Goal: Information Seeking & Learning: Learn about a topic

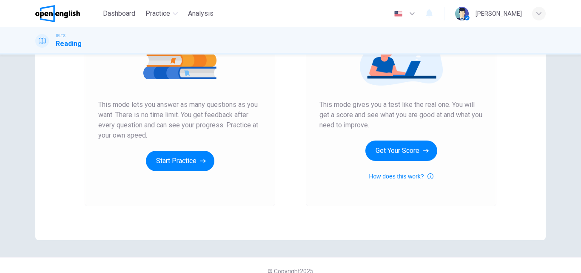
scroll to position [128, 0]
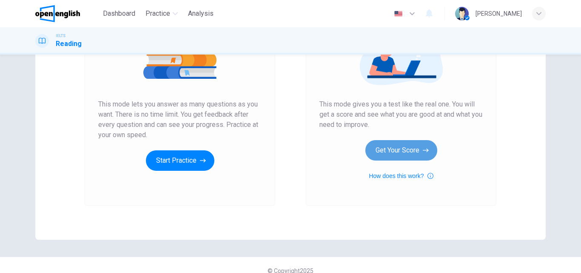
click at [397, 146] on button "Get Your Score" at bounding box center [401, 150] width 72 height 20
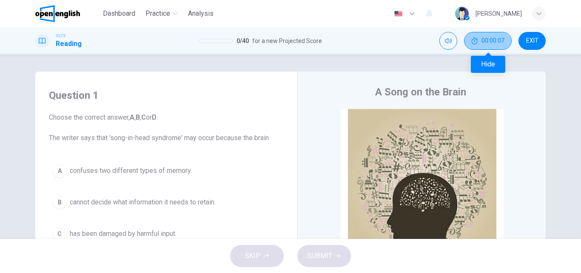
click at [481, 42] on span "00:00:07" at bounding box center [492, 40] width 23 height 7
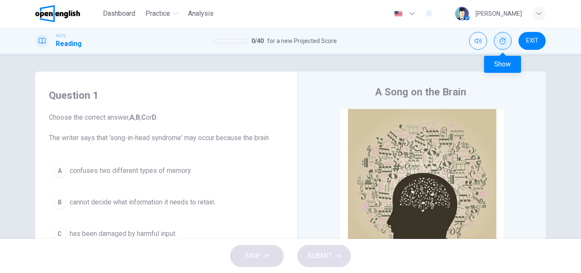
click at [500, 64] on body "This site uses cookies, as explained in our Privacy Policy . If you agree to th…" at bounding box center [290, 136] width 581 height 273
click at [501, 41] on icon "Show" at bounding box center [502, 40] width 7 height 7
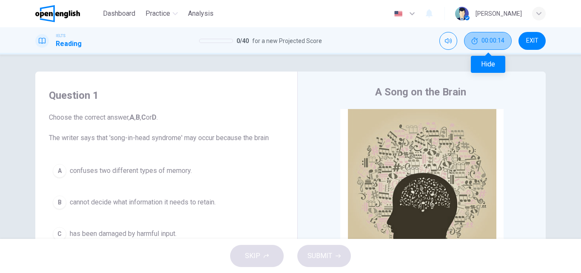
click at [498, 45] on button "00:00:14" at bounding box center [488, 41] width 48 height 18
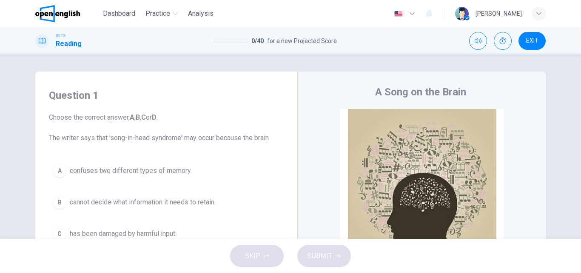
click at [499, 70] on body "This site uses cookies, as explained in our Privacy Policy . If you agree to th…" at bounding box center [290, 136] width 581 height 273
click at [501, 43] on icon "Show" at bounding box center [503, 40] width 6 height 7
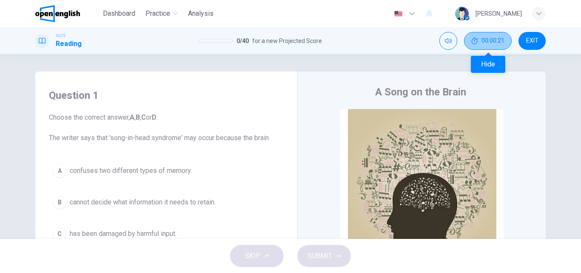
click at [494, 38] on span "00:00:21" at bounding box center [492, 40] width 23 height 7
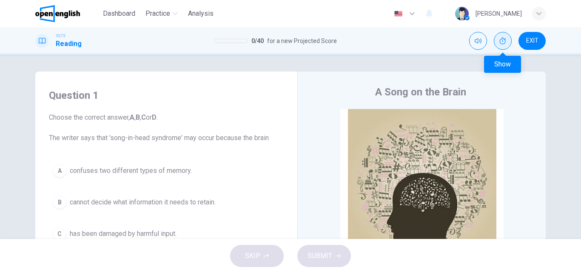
click at [500, 41] on icon "Show" at bounding box center [503, 40] width 6 height 7
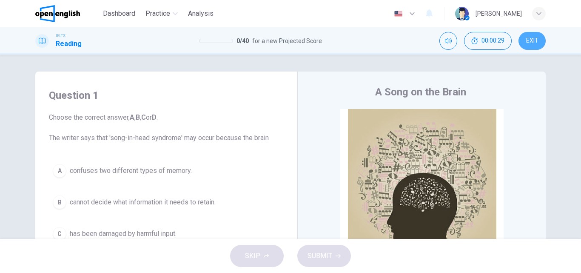
click at [533, 39] on span "EXIT" at bounding box center [532, 40] width 12 height 7
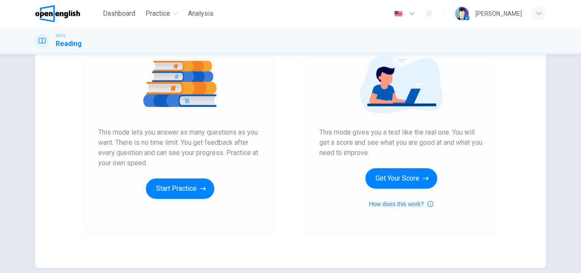
scroll to position [139, 0]
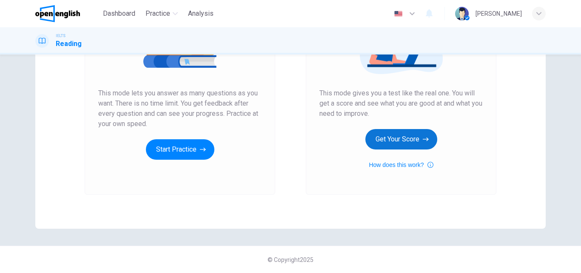
click at [395, 144] on button "Get Your Score" at bounding box center [401, 139] width 72 height 20
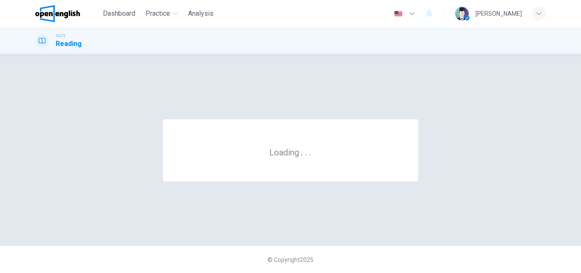
scroll to position [0, 0]
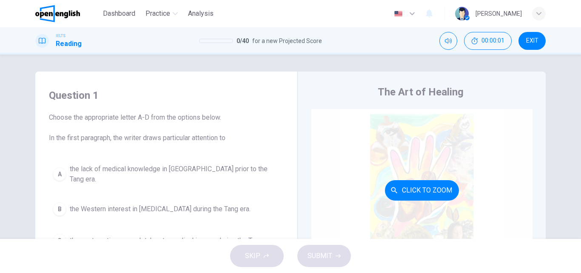
click at [405, 191] on button "Click to Zoom" at bounding box center [422, 190] width 74 height 20
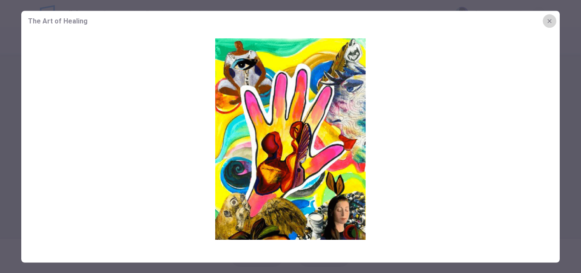
click at [551, 23] on icon "button" at bounding box center [549, 20] width 7 height 7
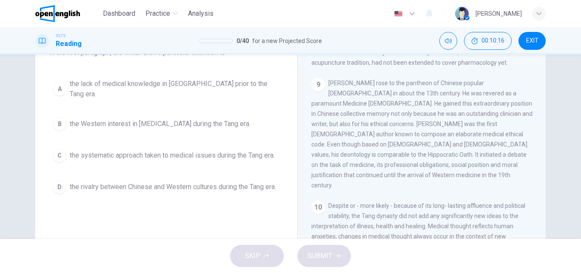
scroll to position [43, 0]
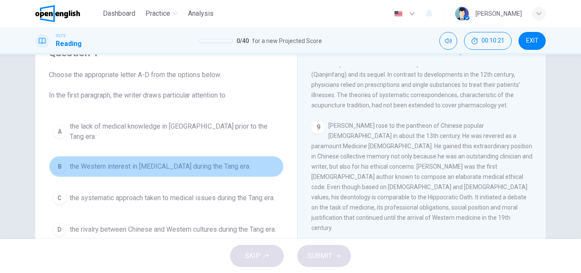
click at [217, 161] on span "the Western interest in [MEDICAL_DATA] during the Tang era." at bounding box center [160, 166] width 181 height 10
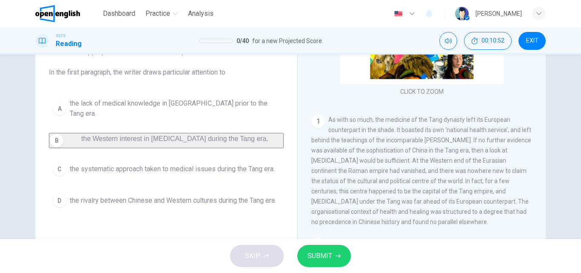
scroll to position [85, 0]
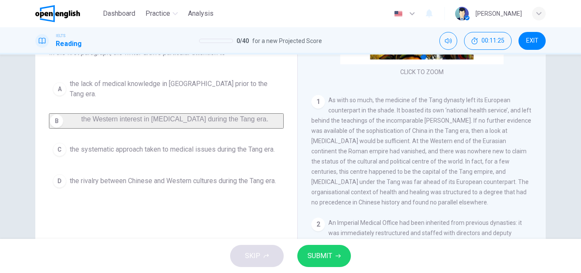
click at [320, 251] on span "SUBMIT" at bounding box center [319, 256] width 25 height 12
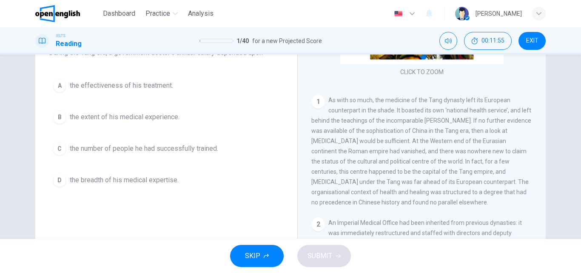
scroll to position [43, 0]
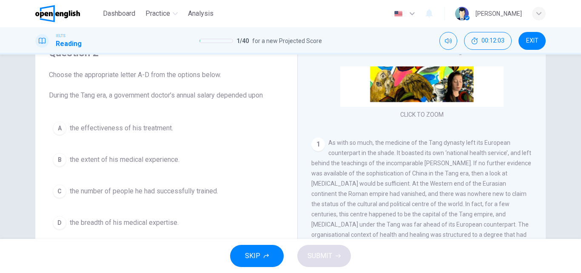
click at [182, 191] on span "the number of people he had successfully trained." at bounding box center [144, 191] width 148 height 10
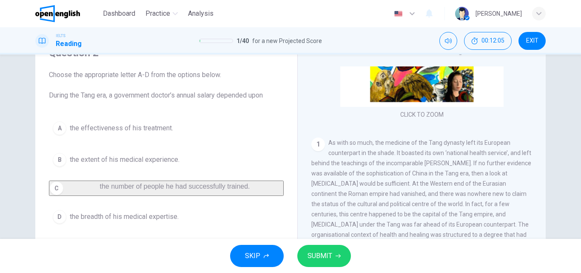
click at [330, 255] on span "SUBMIT" at bounding box center [319, 256] width 25 height 12
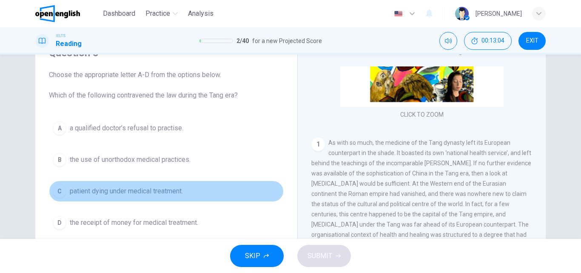
click at [148, 187] on span "patient dying under medical treatment." at bounding box center [126, 191] width 113 height 10
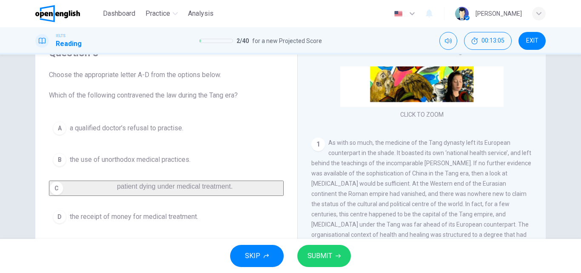
click at [322, 255] on span "SUBMIT" at bounding box center [319, 256] width 25 height 12
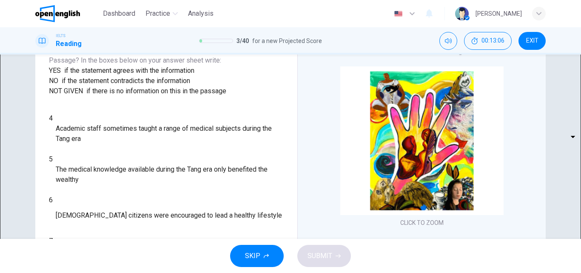
scroll to position [38, 0]
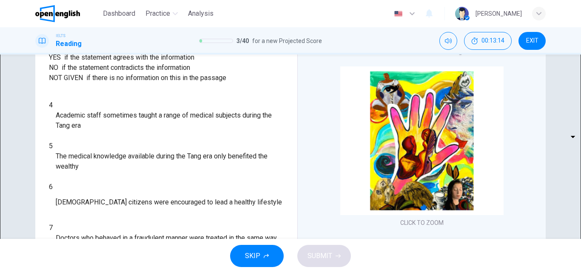
click at [108, 157] on body "This site uses cookies, as explained in our Privacy Policy . If you agree to th…" at bounding box center [290, 136] width 581 height 273
click at [87, 272] on li "YES" at bounding box center [290, 278] width 581 height 10
type input "***"
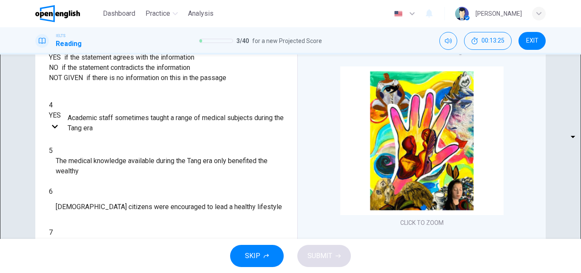
click at [106, 182] on body "This site uses cookies, as explained in our Privacy Policy . If you agree to th…" at bounding box center [290, 136] width 581 height 273
type input "**"
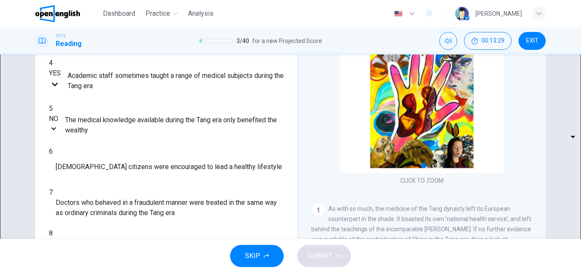
scroll to position [85, 0]
click at [109, 164] on body "This site uses cookies, as explained in our Privacy Policy . If you agree to th…" at bounding box center [290, 136] width 581 height 273
type input "*********"
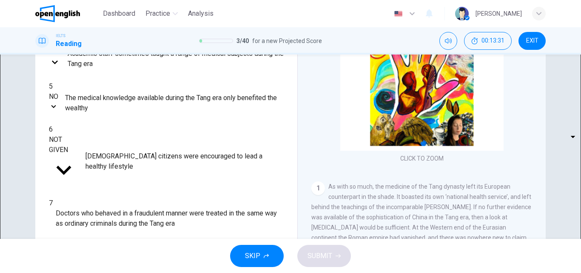
scroll to position [128, 0]
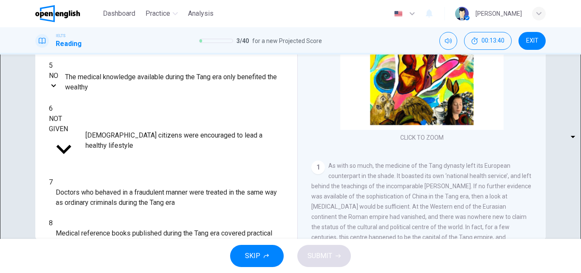
click at [108, 144] on body "This site uses cookies, as explained in our Privacy Policy . If you agree to th…" at bounding box center [290, 136] width 581 height 273
click at [90, 272] on li "YES" at bounding box center [290, 278] width 581 height 10
type input "***"
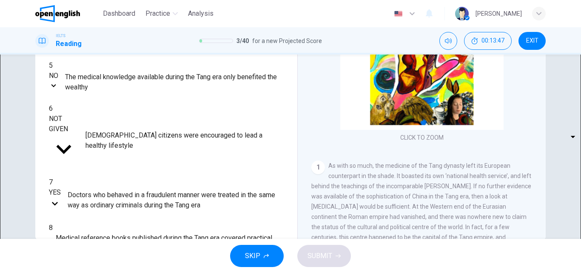
click at [103, 167] on body "This site uses cookies, as explained in our Privacy Policy . If you agree to th…" at bounding box center [290, 136] width 581 height 273
click at [92, 272] on li "YES" at bounding box center [290, 278] width 581 height 10
type input "***"
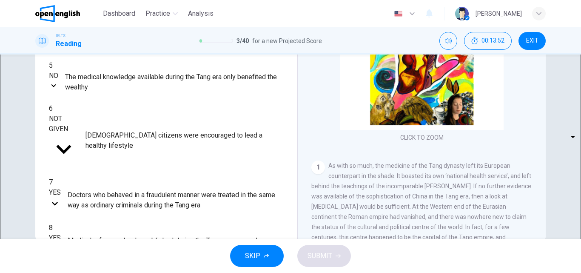
click at [108, 191] on body "This site uses cookies, as explained in our Privacy Policy . If you agree to th…" at bounding box center [290, 136] width 581 height 273
click at [99, 272] on li "YES" at bounding box center [290, 278] width 581 height 10
type input "***"
click at [109, 218] on body "This site uses cookies, as explained in our Privacy Policy . If you agree to th…" at bounding box center [290, 136] width 581 height 273
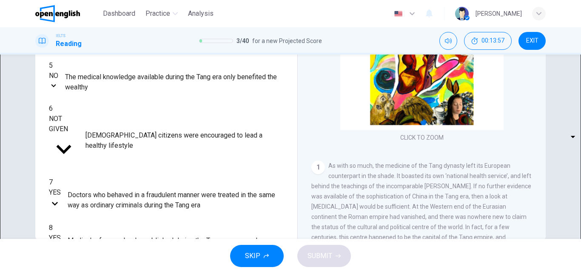
type input "*********"
click at [333, 250] on button "SUBMIT" at bounding box center [324, 256] width 54 height 22
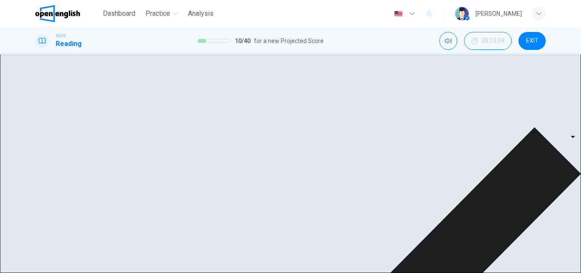
scroll to position [145, 0]
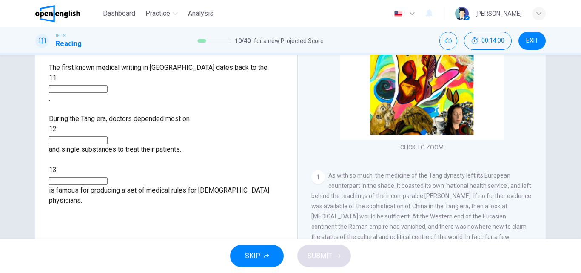
scroll to position [18, 0]
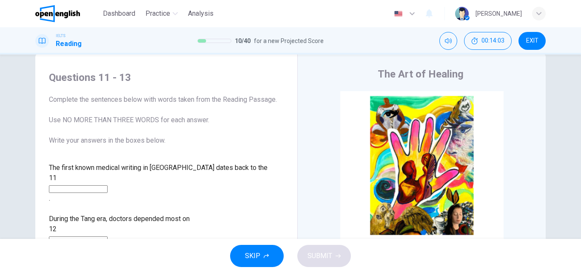
click at [97, 185] on input at bounding box center [78, 189] width 59 height 8
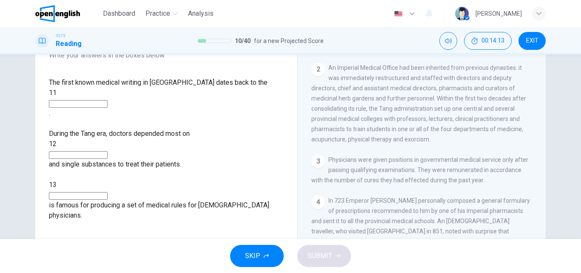
scroll to position [255, 0]
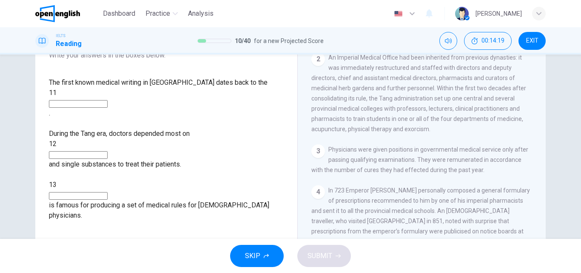
drag, startPoint x: 46, startPoint y: 78, endPoint x: 102, endPoint y: 83, distance: 56.4
click at [102, 83] on div "Questions 11 - 13 Complete the sentences below with words taken from the Readin…" at bounding box center [166, 103] width 248 height 252
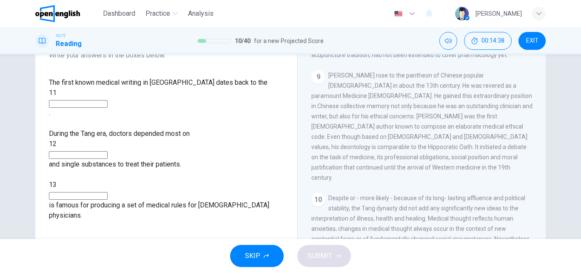
scroll to position [214, 0]
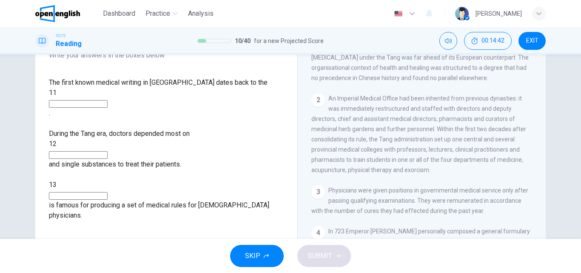
click at [100, 100] on input at bounding box center [78, 104] width 59 height 8
type input "**********"
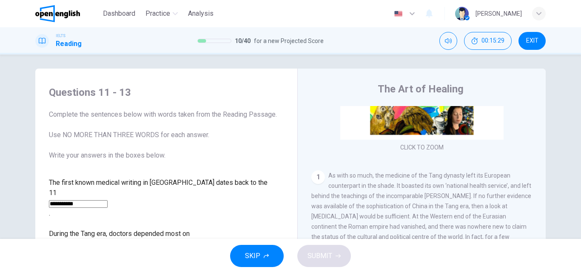
scroll to position [130, 0]
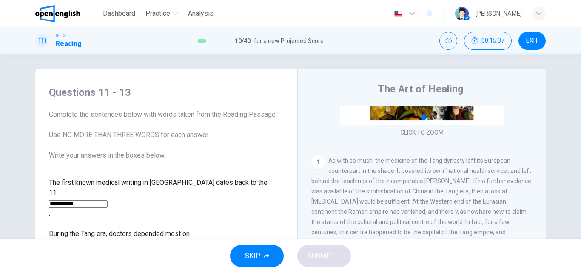
click at [108, 251] on input at bounding box center [78, 255] width 59 height 8
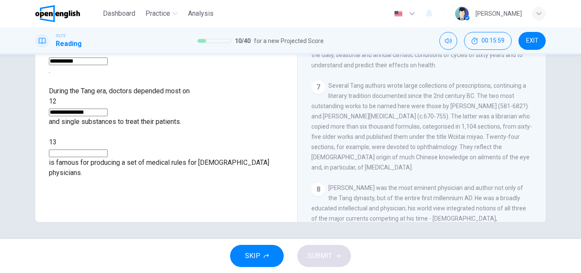
scroll to position [598, 0]
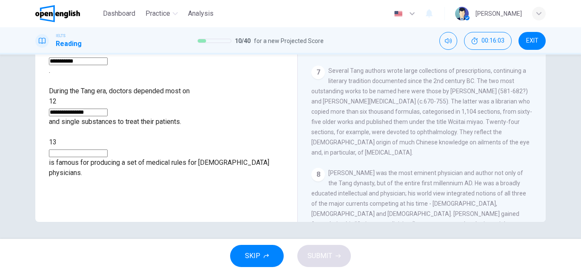
type input "**********"
click at [79, 149] on input at bounding box center [78, 153] width 59 height 8
type input "********"
click at [317, 255] on span "SUBMIT" at bounding box center [319, 256] width 25 height 12
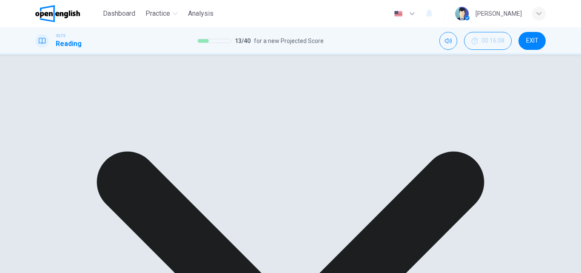
scroll to position [683, 0]
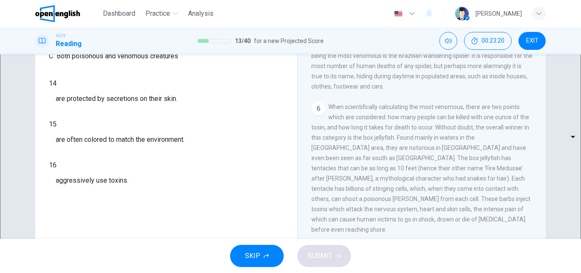
scroll to position [103, 0]
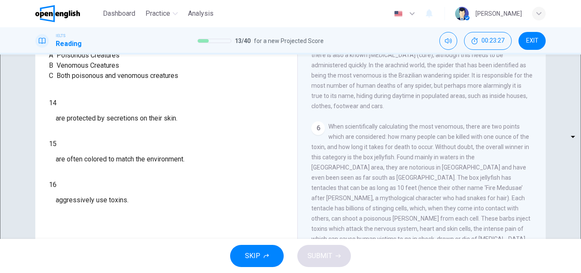
click at [111, 156] on body "This site uses cookies, as explained in our Privacy Policy . If you agree to th…" at bounding box center [290, 136] width 581 height 273
click at [235, 272] on div at bounding box center [290, 273] width 581 height 0
click at [108, 200] on body "This site uses cookies, as explained in our Privacy Policy . If you agree to th…" at bounding box center [290, 136] width 581 height 273
type input "*"
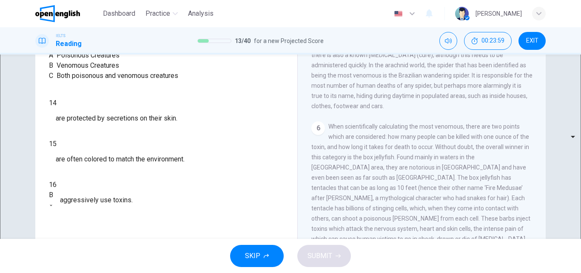
click at [111, 179] on body "This site uses cookies, as explained in our Privacy Policy . If you agree to th…" at bounding box center [290, 136] width 581 height 273
type input "*"
click at [108, 154] on body "This site uses cookies, as explained in our Privacy Policy . If you agree to th…" at bounding box center [290, 136] width 581 height 273
click at [90, 272] on li "A" at bounding box center [290, 278] width 581 height 10
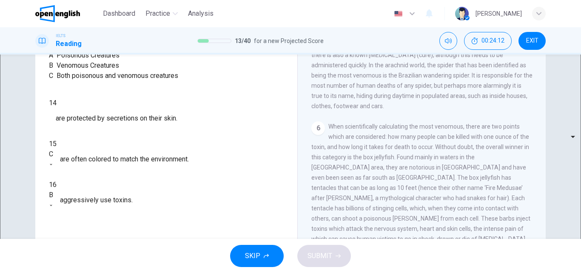
type input "*"
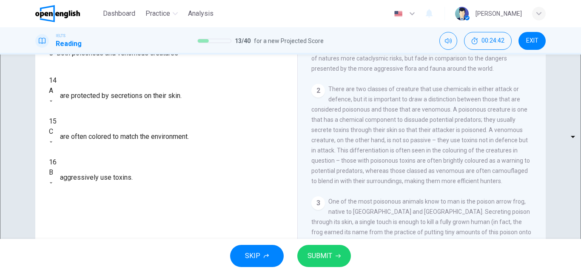
scroll to position [131, 0]
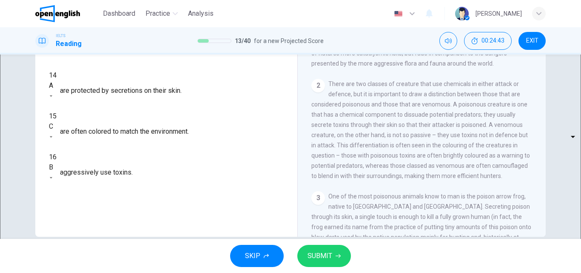
click at [328, 256] on span "SUBMIT" at bounding box center [319, 256] width 25 height 12
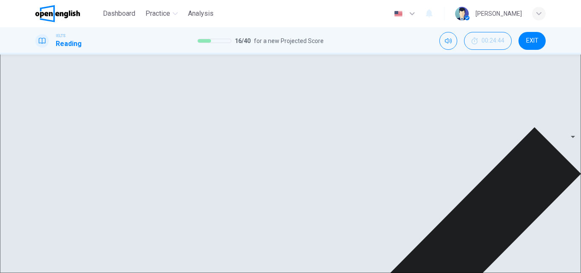
scroll to position [395, 0]
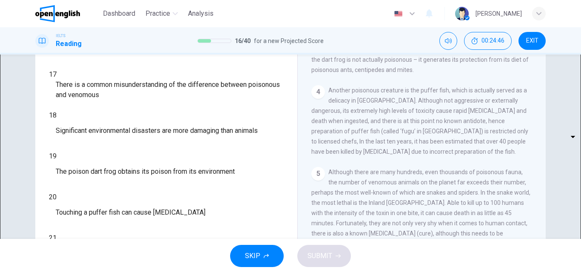
scroll to position [88, 0]
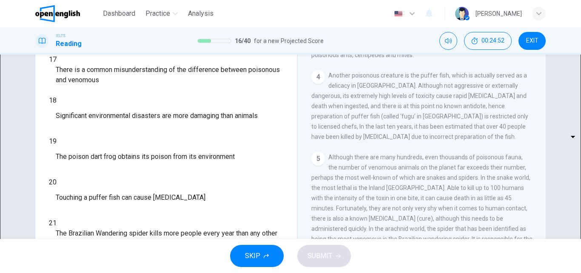
click at [110, 112] on body "This site uses cookies, as explained in our Privacy Policy . If you agree to th…" at bounding box center [290, 136] width 581 height 273
click at [98, 272] on li "TRUE" at bounding box center [290, 278] width 581 height 10
type input "****"
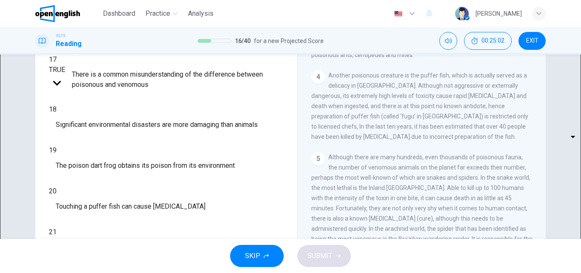
click at [105, 138] on body "This site uses cookies, as explained in our Privacy Policy . If you agree to th…" at bounding box center [290, 136] width 581 height 273
type input "*****"
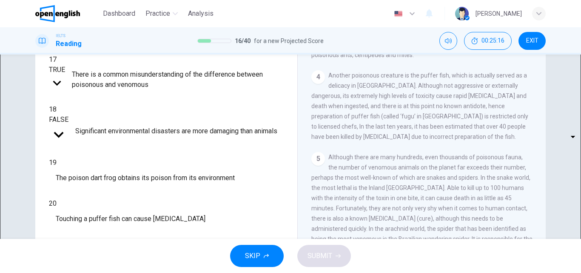
click at [104, 161] on body "This site uses cookies, as explained in our Privacy Policy . If you agree to th…" at bounding box center [290, 136] width 581 height 273
type input "*****"
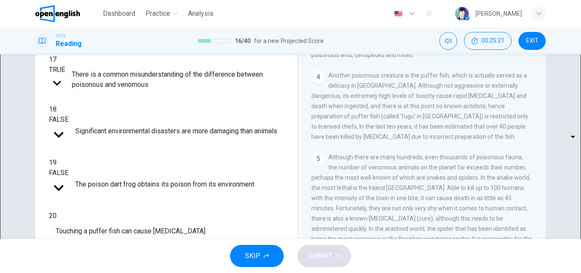
click at [106, 182] on body "This site uses cookies, as explained in our Privacy Policy . If you agree to th…" at bounding box center [290, 136] width 581 height 273
type input "*****"
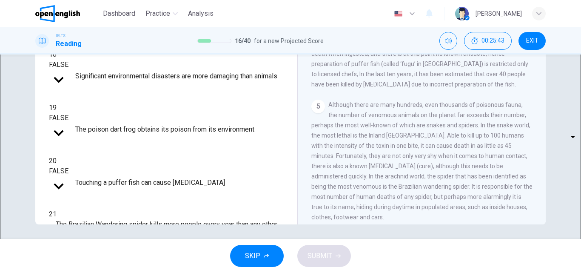
scroll to position [145, 0]
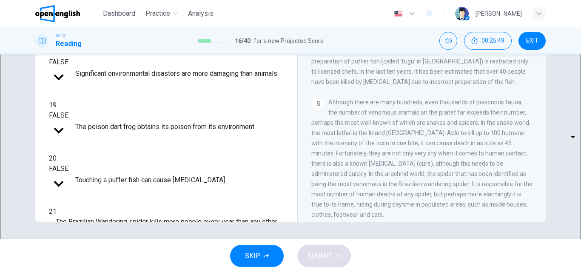
click at [109, 148] on body "This site uses cookies, as explained in our Privacy Policy . If you agree to th…" at bounding box center [290, 136] width 581 height 273
type input "*********"
click at [111, 196] on body "This site uses cookies, as explained in our Privacy Policy . If you agree to th…" at bounding box center [290, 136] width 581 height 273
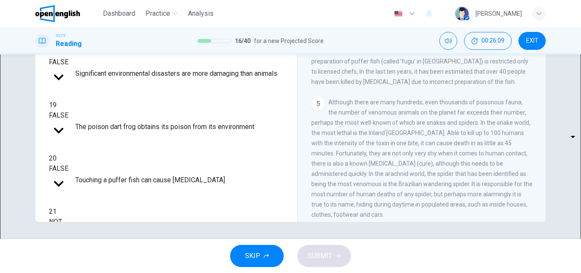
type input "*********"
drag, startPoint x: 219, startPoint y: 174, endPoint x: 239, endPoint y: 173, distance: 19.1
click at [102, 176] on body "This site uses cookies, as explained in our Privacy Policy . If you agree to th…" at bounding box center [290, 136] width 581 height 273
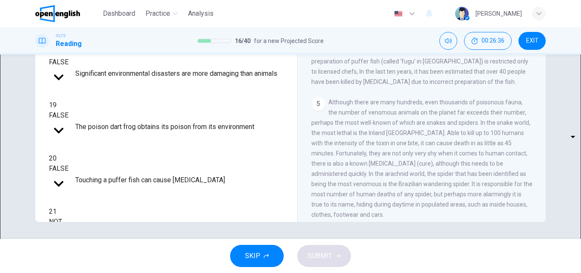
type input "*****"
click at [319, 253] on span "SUBMIT" at bounding box center [319, 256] width 25 height 12
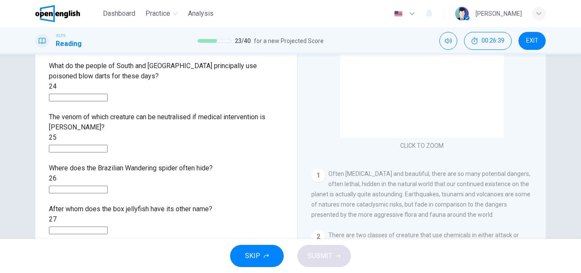
scroll to position [60, 0]
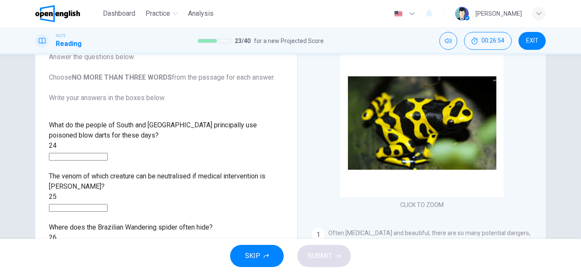
click at [84, 153] on input at bounding box center [78, 157] width 59 height 8
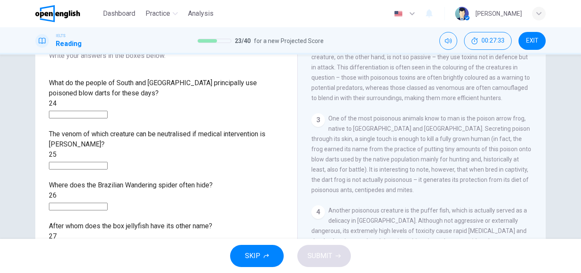
scroll to position [103, 0]
click at [108, 110] on input at bounding box center [78, 114] width 59 height 8
type input "**********"
click at [92, 202] on input at bounding box center [78, 206] width 59 height 8
click at [100, 157] on div "**********" at bounding box center [166, 164] width 235 height 174
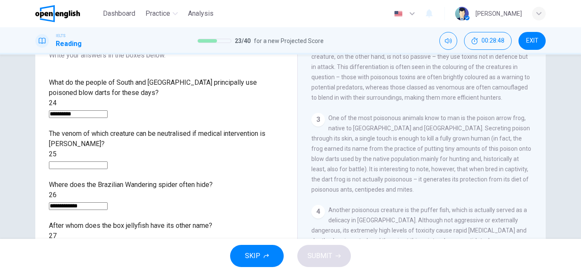
drag, startPoint x: 45, startPoint y: 136, endPoint x: 51, endPoint y: 137, distance: 6.5
click at [51, 137] on div "**********" at bounding box center [166, 118] width 248 height 282
drag, startPoint x: 46, startPoint y: 138, endPoint x: 53, endPoint y: 139, distance: 6.8
click at [53, 139] on div "**********" at bounding box center [166, 118] width 248 height 282
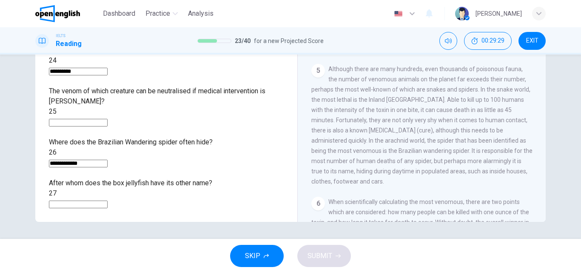
scroll to position [427, 0]
click at [108, 159] on input "**********" at bounding box center [78, 163] width 59 height 8
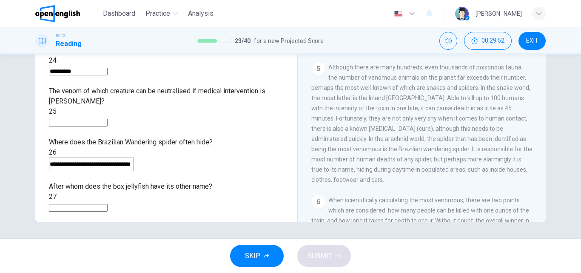
scroll to position [0, 36]
type input "**********"
click at [89, 204] on input at bounding box center [78, 208] width 59 height 8
type input "******"
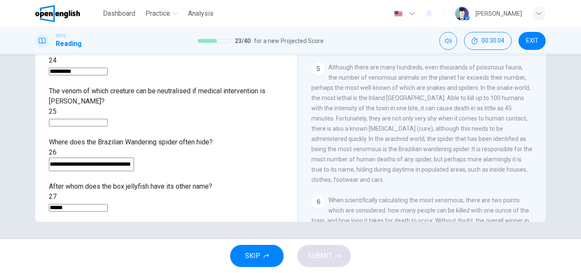
scroll to position [556, 0]
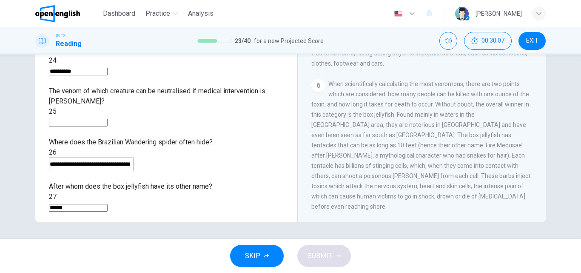
click at [77, 119] on input at bounding box center [78, 123] width 59 height 8
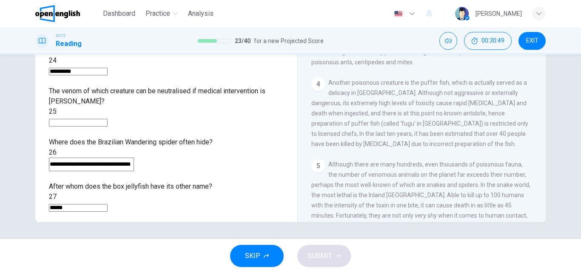
scroll to position [119, 0]
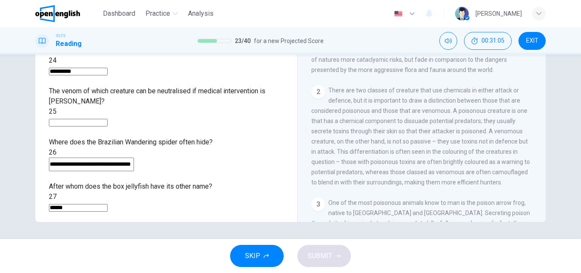
click at [103, 119] on input at bounding box center [78, 123] width 59 height 8
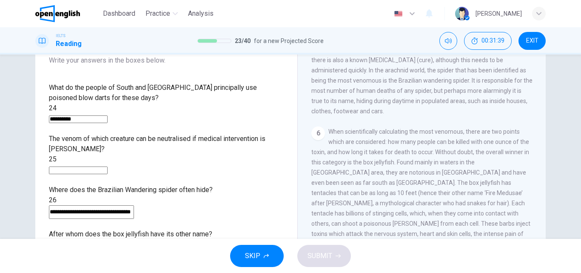
scroll to position [128, 0]
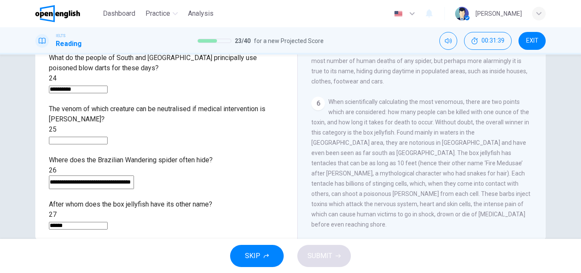
click at [97, 137] on input at bounding box center [78, 141] width 59 height 8
type input "******"
click at [336, 257] on icon "button" at bounding box center [338, 255] width 5 height 5
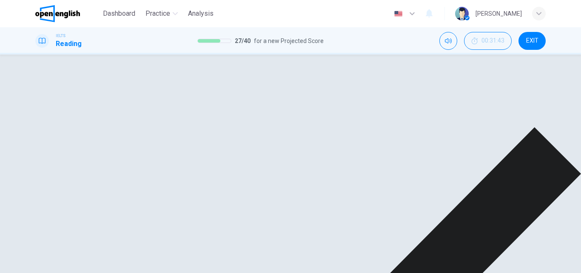
scroll to position [145, 0]
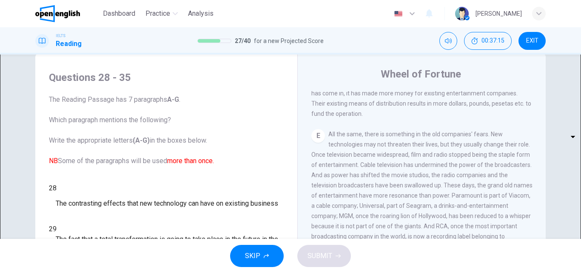
scroll to position [31, 0]
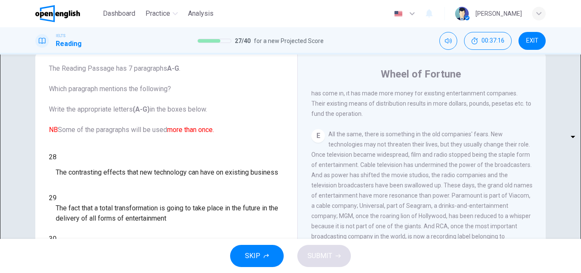
click at [111, 156] on body "This site uses cookies, as explained in our Privacy Policy . If you agree to th…" at bounding box center [290, 136] width 581 height 273
click at [238, 272] on div at bounding box center [290, 273] width 581 height 0
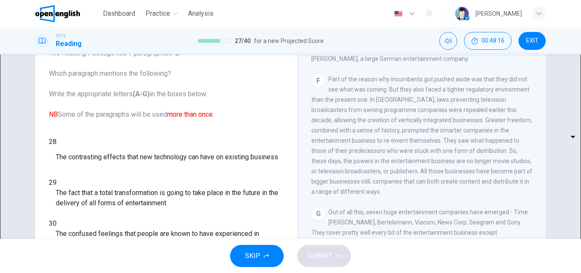
scroll to position [60, 0]
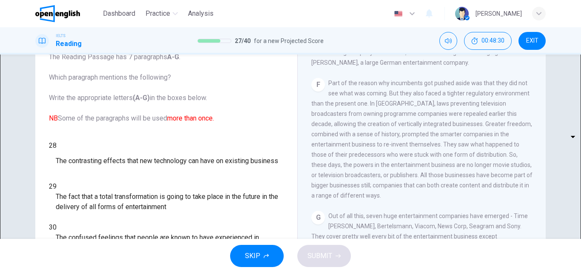
click at [108, 148] on body "This site uses cookies, as explained in our Privacy Policy . If you agree to th…" at bounding box center [290, 136] width 581 height 273
click at [245, 272] on div at bounding box center [290, 273] width 581 height 0
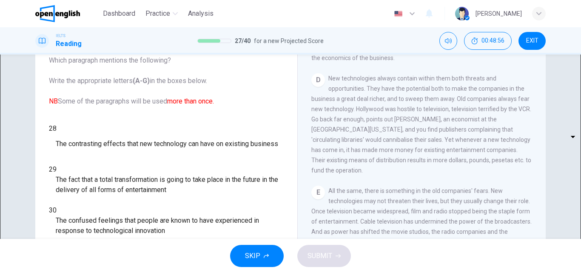
scroll to position [88, 0]
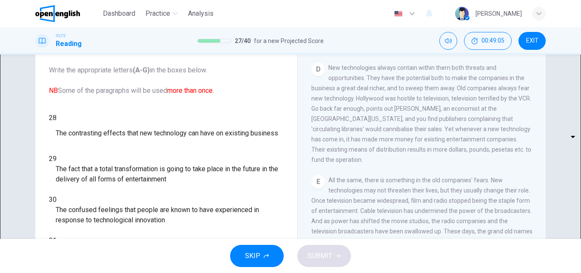
click at [108, 116] on body "This site uses cookies, as explained in our Privacy Policy . If you agree to th…" at bounding box center [290, 136] width 581 height 273
type input "*"
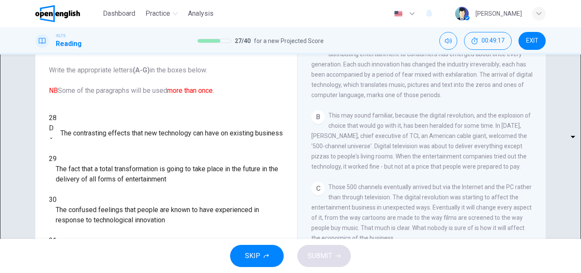
click at [107, 144] on body "This site uses cookies, as explained in our Privacy Policy . If you agree to th…" at bounding box center [290, 136] width 581 height 273
type input "*"
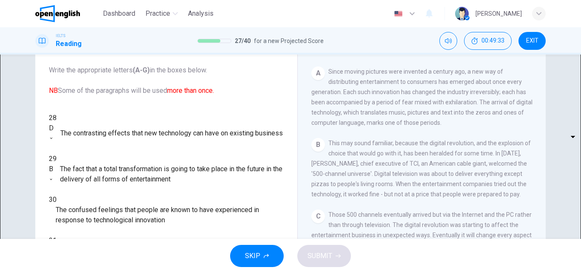
scroll to position [119, 0]
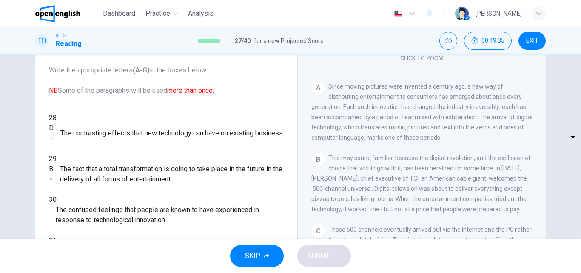
click at [110, 166] on body "This site uses cookies, as explained in our Privacy Policy . If you agree to th…" at bounding box center [290, 136] width 581 height 273
click at [91, 272] on li "A" at bounding box center [290, 278] width 581 height 10
type input "*"
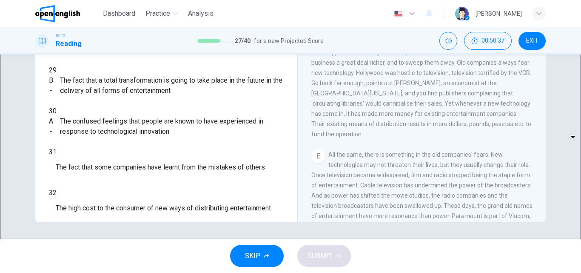
scroll to position [66, 0]
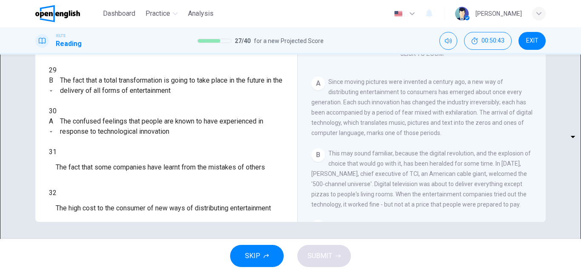
click at [108, 127] on body "This site uses cookies, as explained in our Privacy Policy . If you agree to th…" at bounding box center [290, 136] width 581 height 273
click at [93, 272] on li "A" at bounding box center [290, 278] width 581 height 10
type input "*"
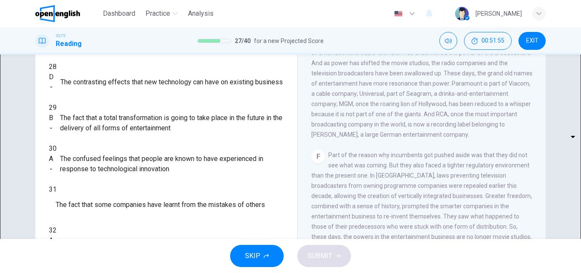
scroll to position [145, 0]
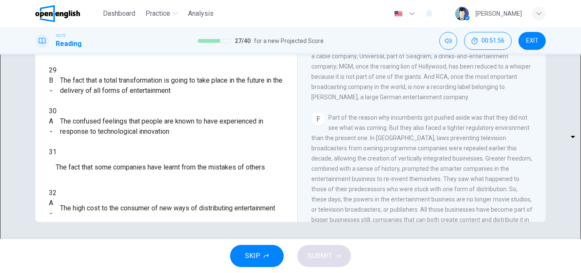
click at [108, 198] on body "This site uses cookies, as explained in our Privacy Policy . If you agree to th…" at bounding box center [290, 136] width 581 height 273
type input "*"
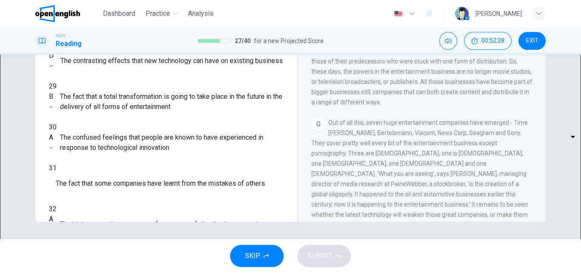
scroll to position [0, 0]
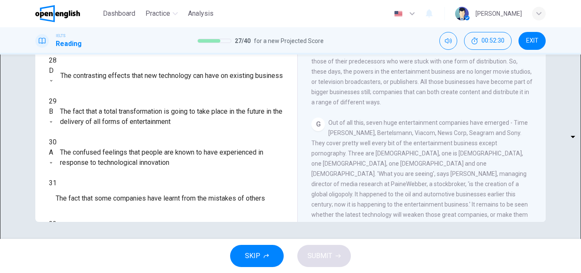
click at [109, 137] on body "This site uses cookies, as explained in our Privacy Policy . If you agree to th…" at bounding box center [290, 136] width 581 height 273
type input "*"
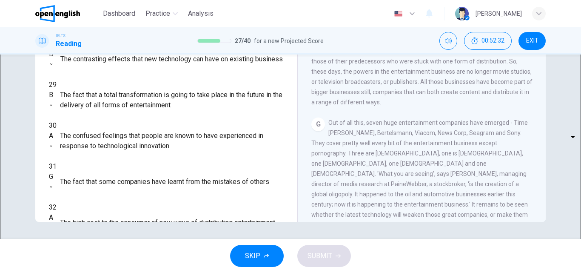
scroll to position [31, 0]
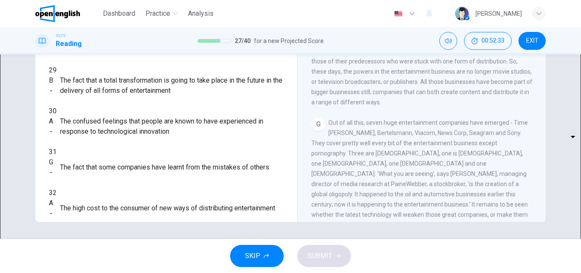
click at [103, 148] on body "This site uses cookies, as explained in our Privacy Policy . If you agree to th…" at bounding box center [290, 136] width 581 height 273
type input "*"
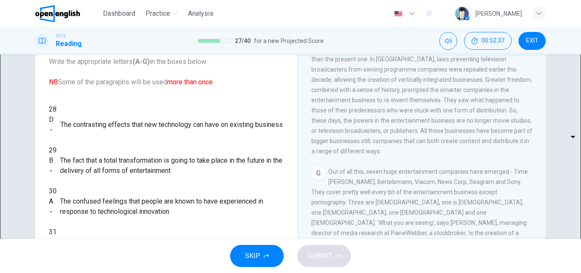
scroll to position [145, 0]
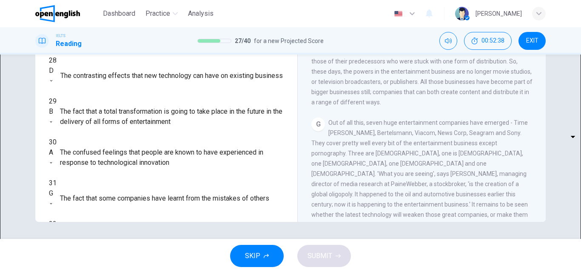
click at [99, 207] on body "This site uses cookies, as explained in our Privacy Policy . If you agree to th…" at bounding box center [290, 136] width 581 height 273
type input "*"
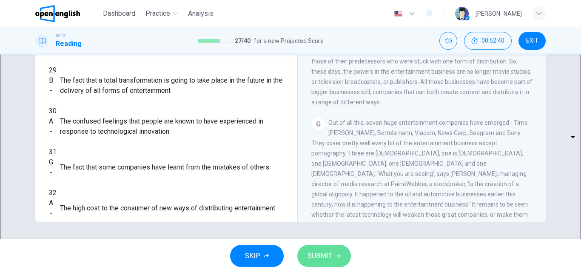
click at [313, 254] on span "SUBMIT" at bounding box center [319, 256] width 25 height 12
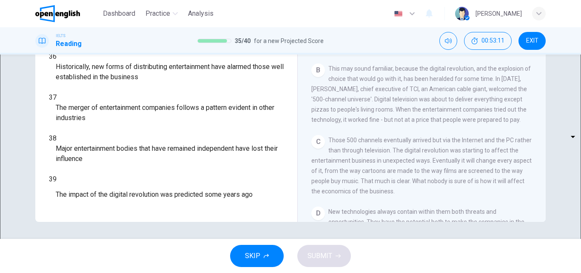
scroll to position [51, 0]
click at [112, 121] on body "This site uses cookies, as explained in our Privacy Policy . If you agree to th…" at bounding box center [290, 136] width 581 height 273
click at [97, 272] on li "A" at bounding box center [290, 278] width 581 height 10
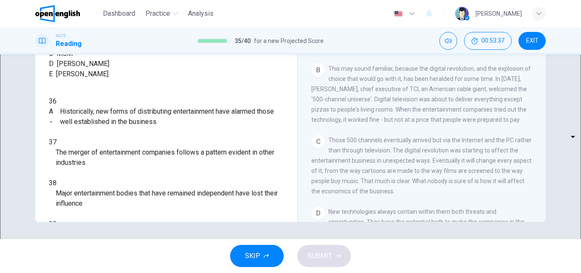
scroll to position [320, 0]
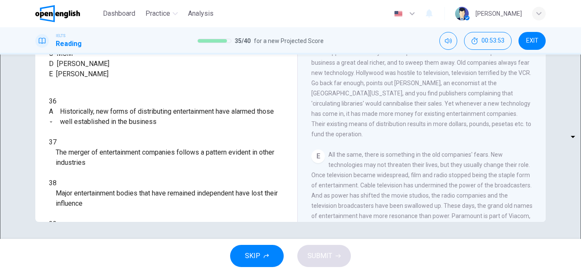
click at [111, 178] on body "This site uses cookies, as explained in our Privacy Policy . If you agree to th…" at bounding box center [290, 136] width 581 height 273
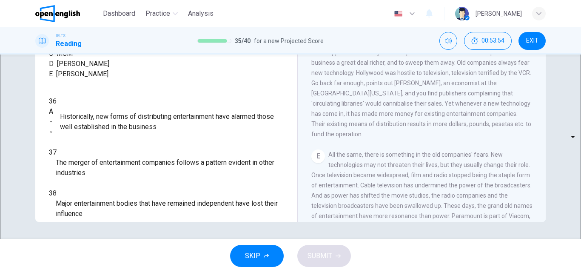
type input "*"
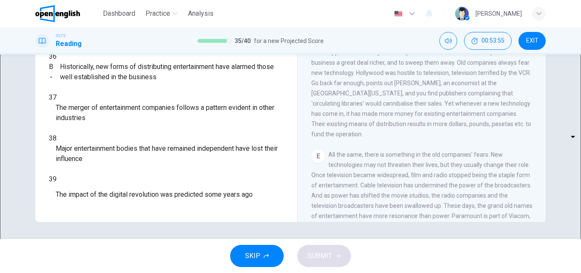
scroll to position [51, 0]
click at [110, 147] on body "This site uses cookies, as explained in our Privacy Policy . If you agree to th…" at bounding box center [290, 136] width 581 height 273
type input "*"
click at [105, 178] on body "This site uses cookies, as explained in our Privacy Policy . If you agree to th…" at bounding box center [290, 136] width 581 height 273
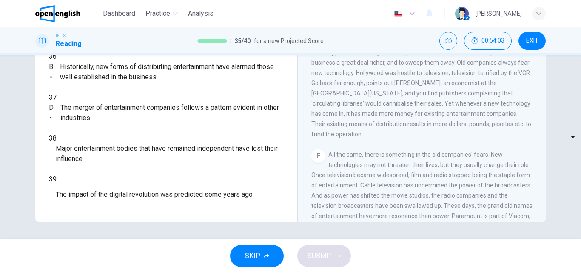
click at [85, 272] on li "A" at bounding box center [290, 278] width 581 height 10
type input "*"
click at [94, 199] on body "This site uses cookies, as explained in our Privacy Policy . If you agree to th…" at bounding box center [290, 136] width 581 height 273
type input "*"
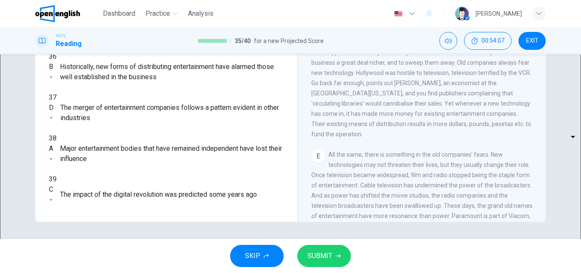
click at [347, 262] on button "SUBMIT" at bounding box center [324, 256] width 54 height 22
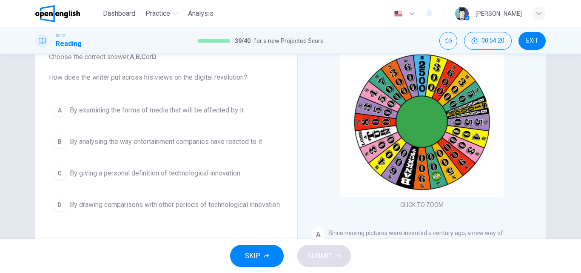
scroll to position [103, 0]
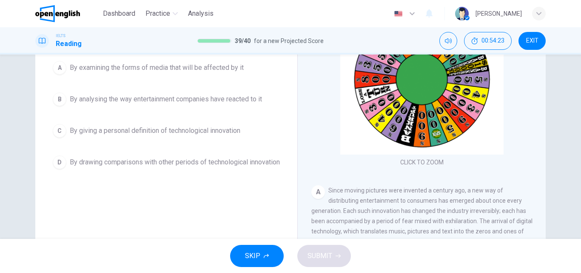
click at [93, 157] on span "By drawing comparisons with other periods of technological innovation" at bounding box center [175, 162] width 210 height 10
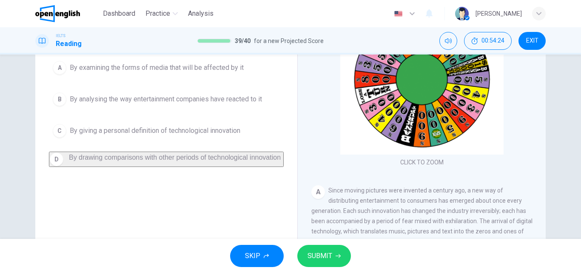
click at [327, 253] on span "SUBMIT" at bounding box center [319, 256] width 25 height 12
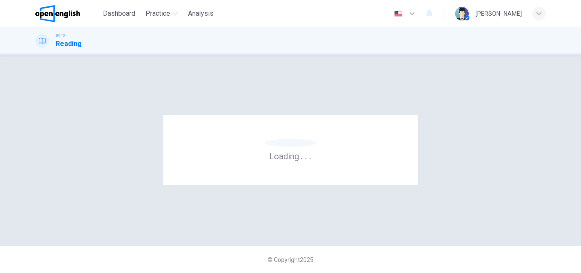
scroll to position [0, 0]
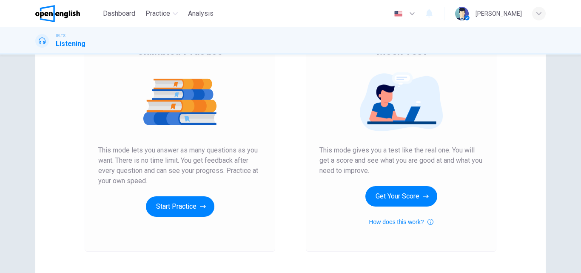
scroll to position [139, 0]
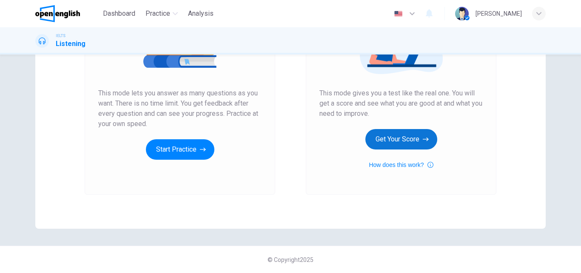
click at [389, 146] on button "Get Your Score" at bounding box center [401, 139] width 72 height 20
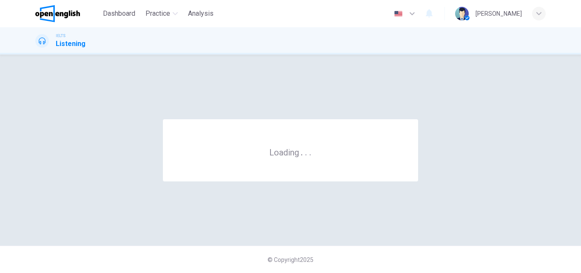
scroll to position [0, 0]
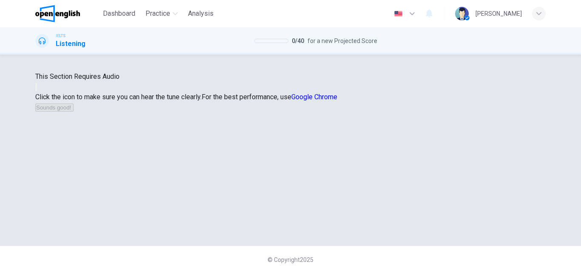
click at [36, 89] on icon "button" at bounding box center [36, 89] width 0 height 0
click at [74, 111] on button "Sounds good!" at bounding box center [54, 107] width 38 height 8
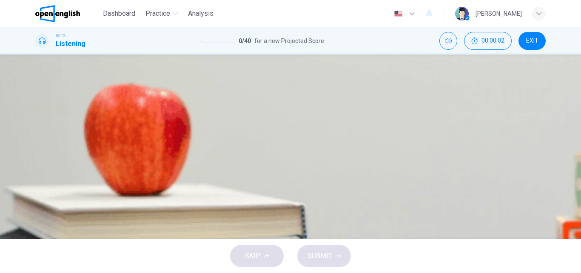
scroll to position [0, 0]
type input "*"
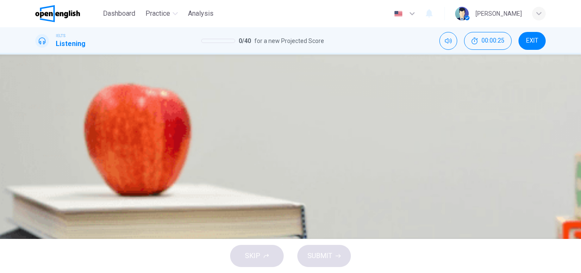
type input "**"
